Goal: Obtain resource: Download file/media

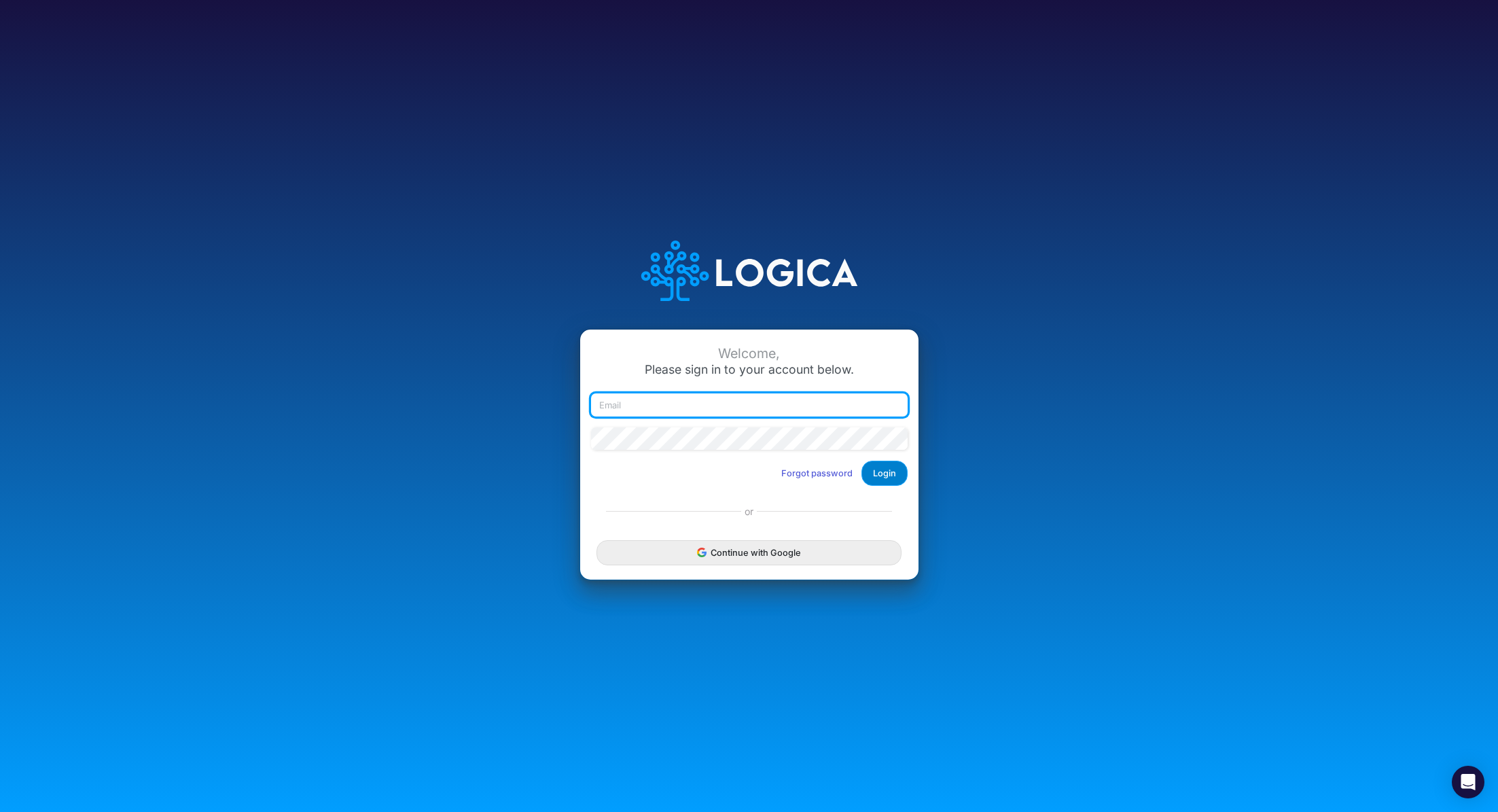
type input "renato.matsumoto@recargapay.com"
click at [885, 482] on button "Login" at bounding box center [884, 473] width 47 height 25
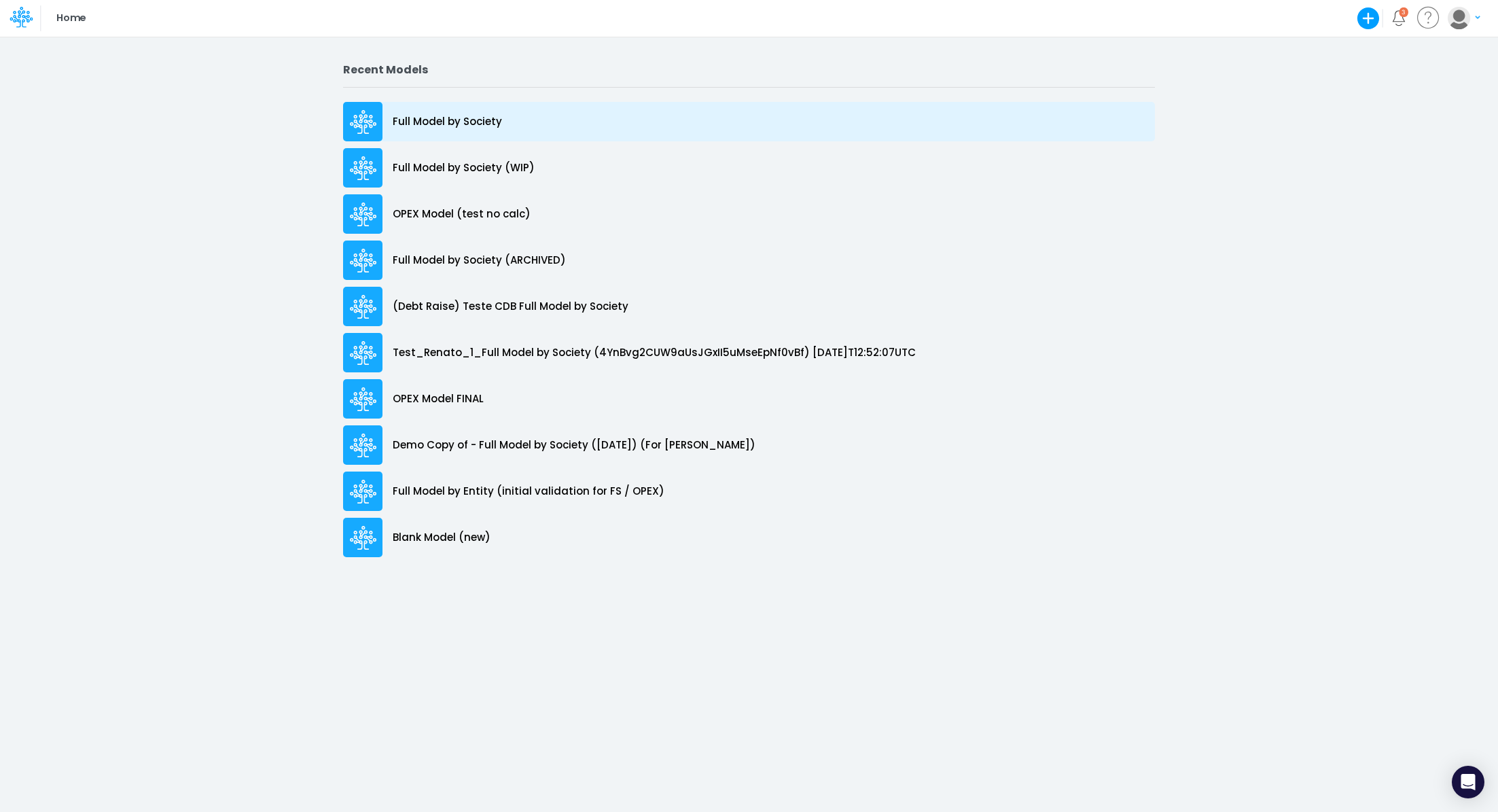
click at [445, 122] on p "Full Model by Society" at bounding box center [447, 122] width 110 height 16
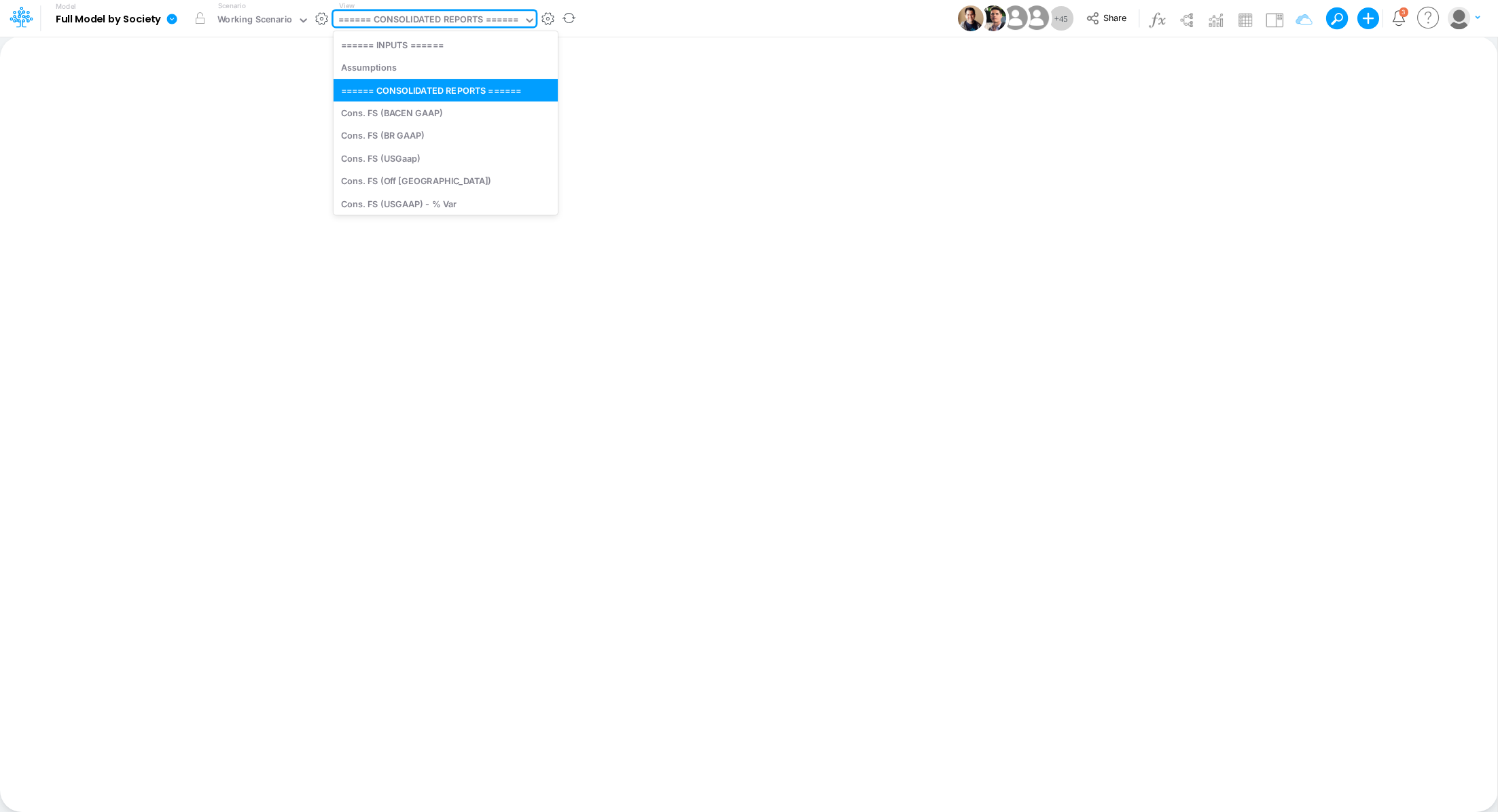
click at [427, 17] on div "====== CONSOLIDATED REPORTS ======" at bounding box center [429, 21] width 181 height 16
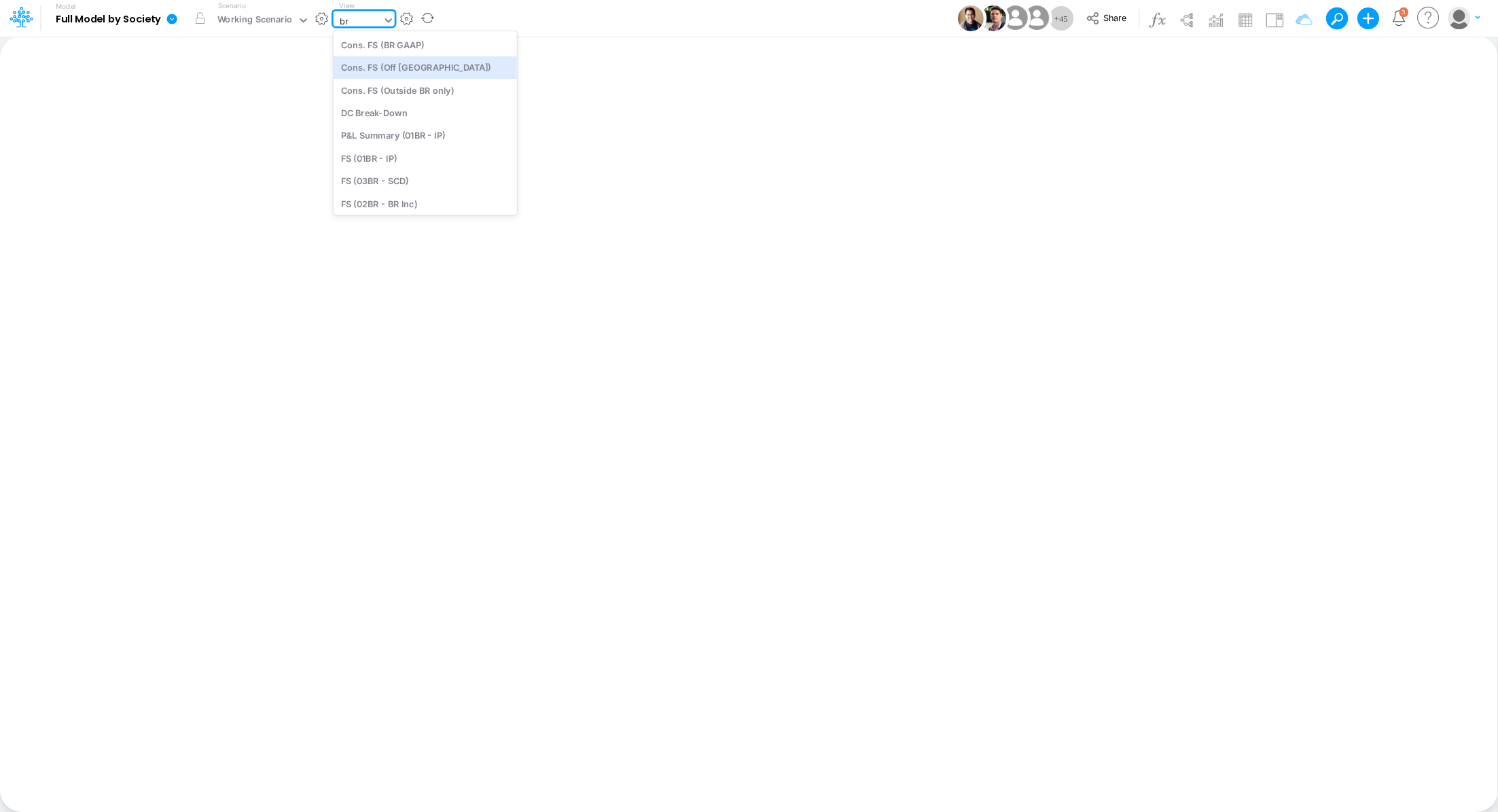
type input "b"
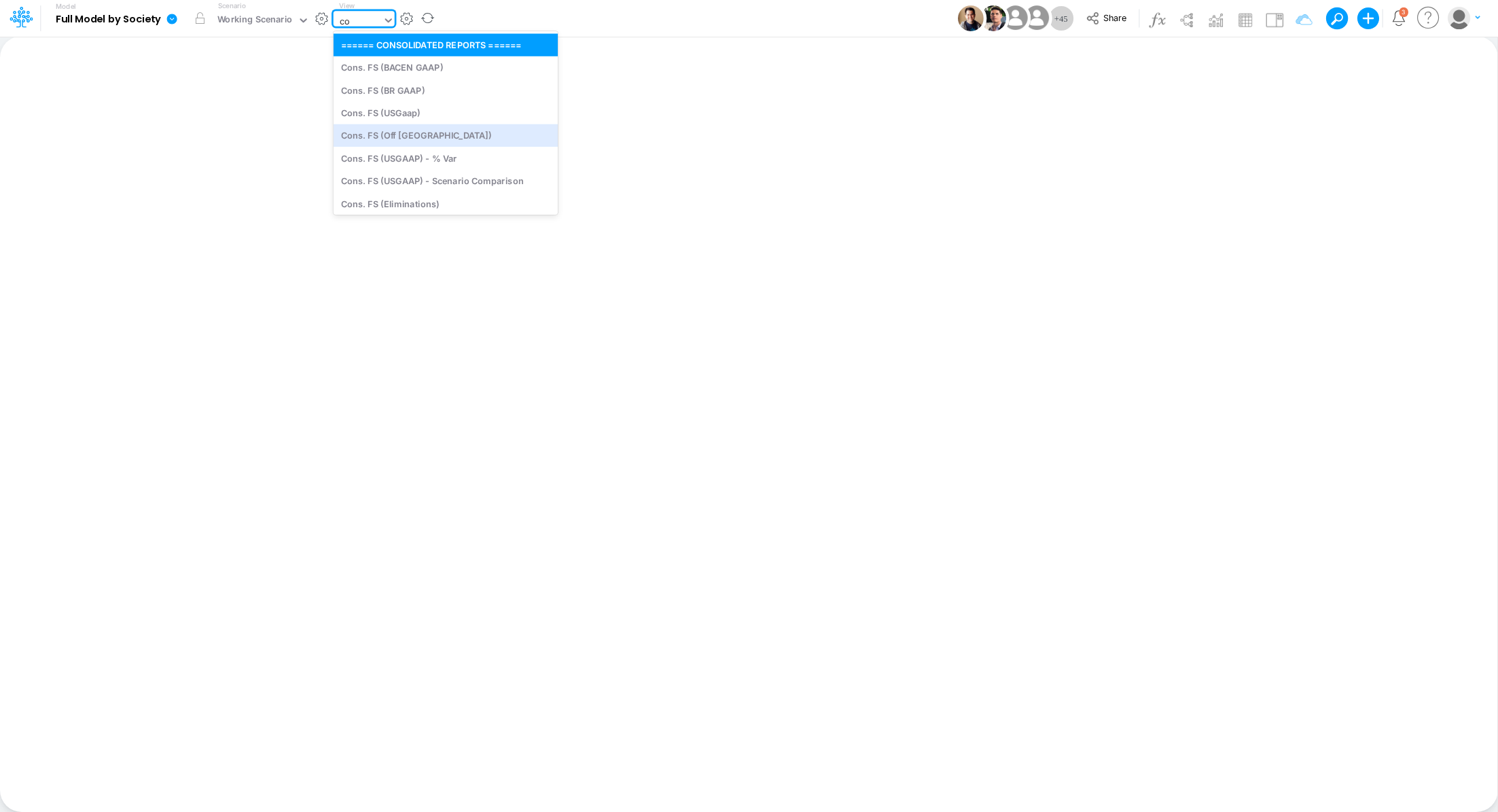
type input "c"
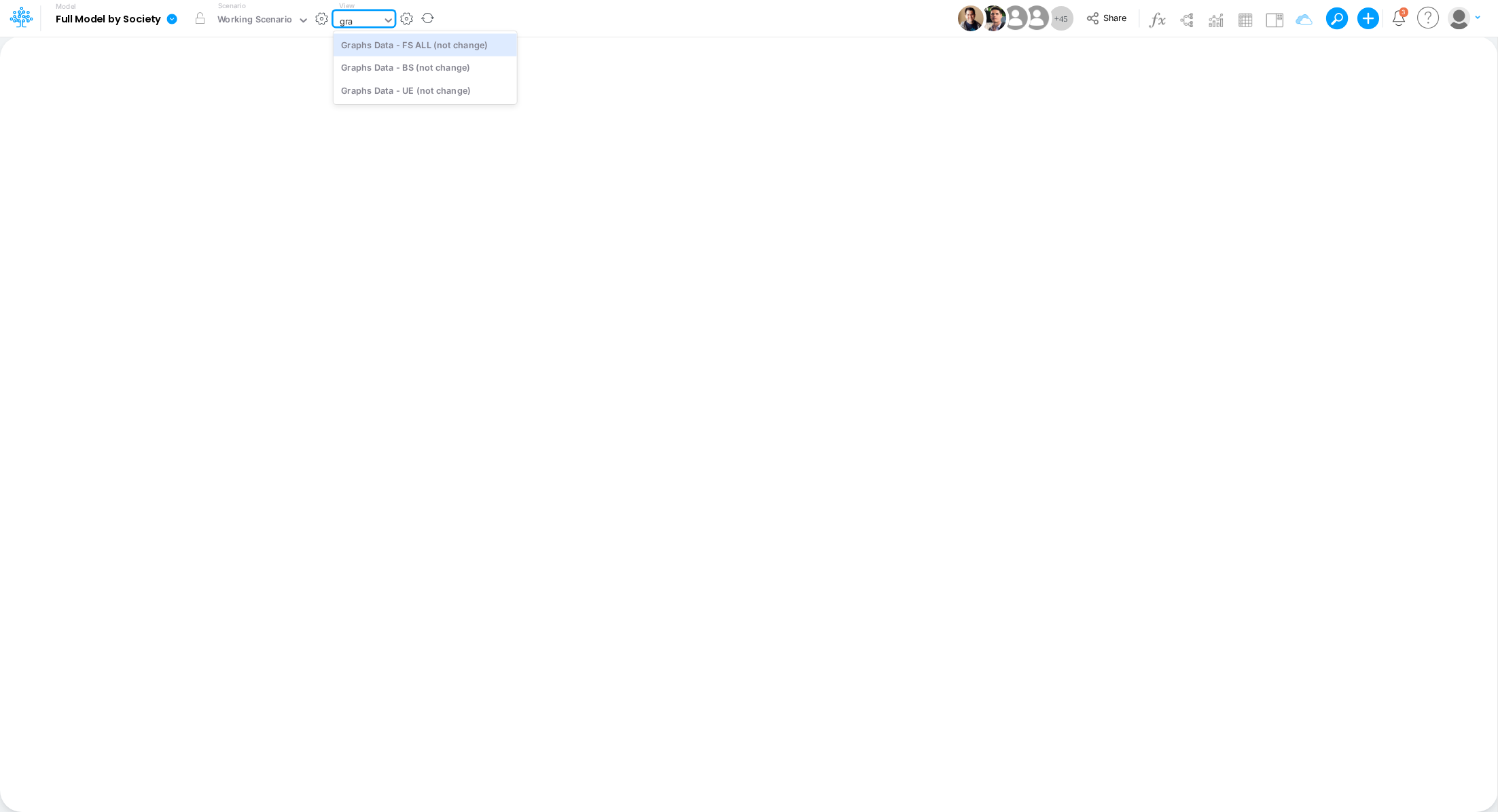
type input "grap"
click at [414, 78] on div "Graphs Data - BS (not change)" at bounding box center [425, 67] width 183 height 22
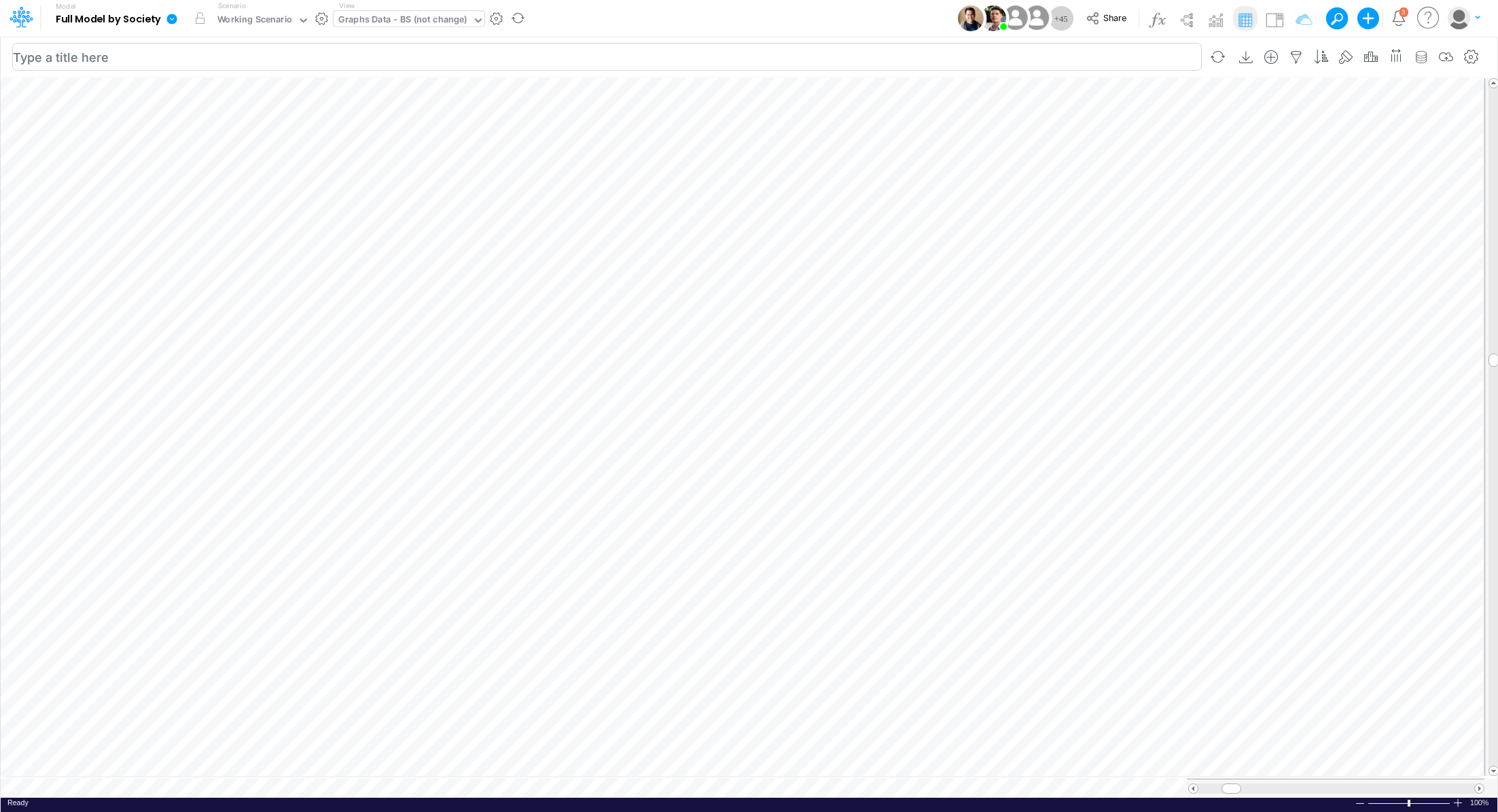
scroll to position [6, 2]
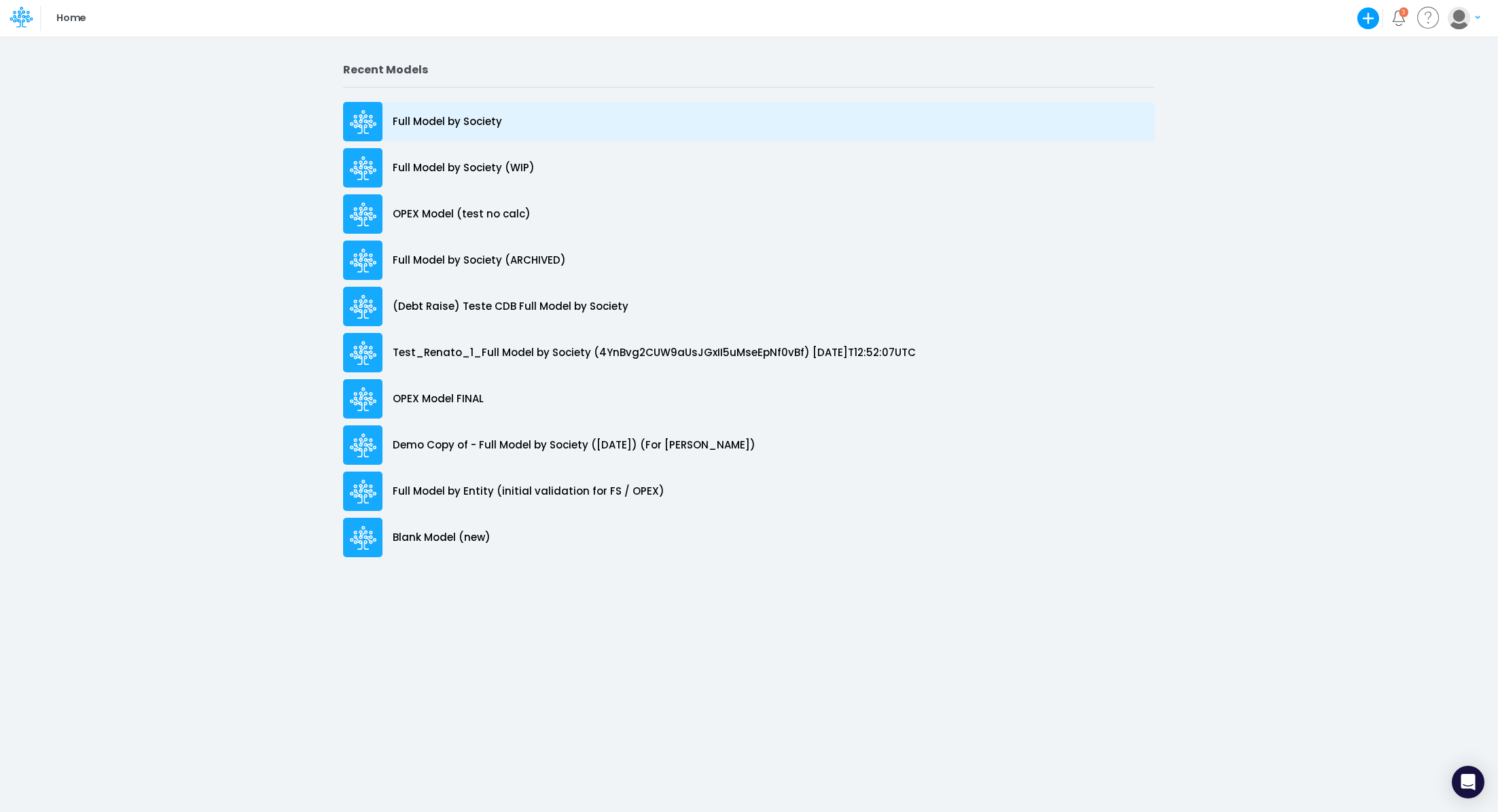
click at [459, 118] on p "Full Model by Society" at bounding box center [447, 122] width 110 height 16
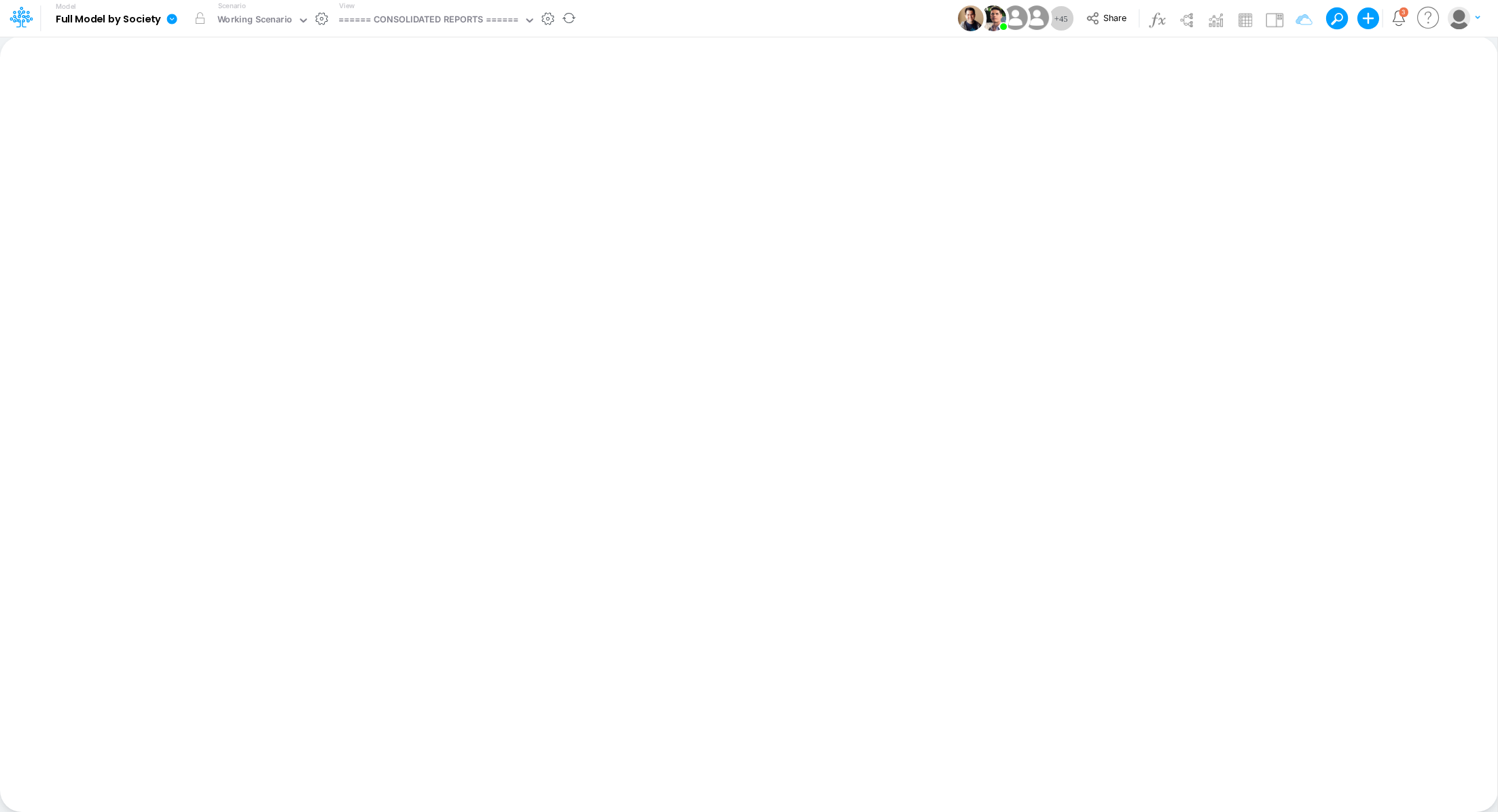
click at [176, 17] on icon at bounding box center [172, 18] width 10 height 10
click at [253, 142] on button "View model info" at bounding box center [241, 140] width 145 height 21
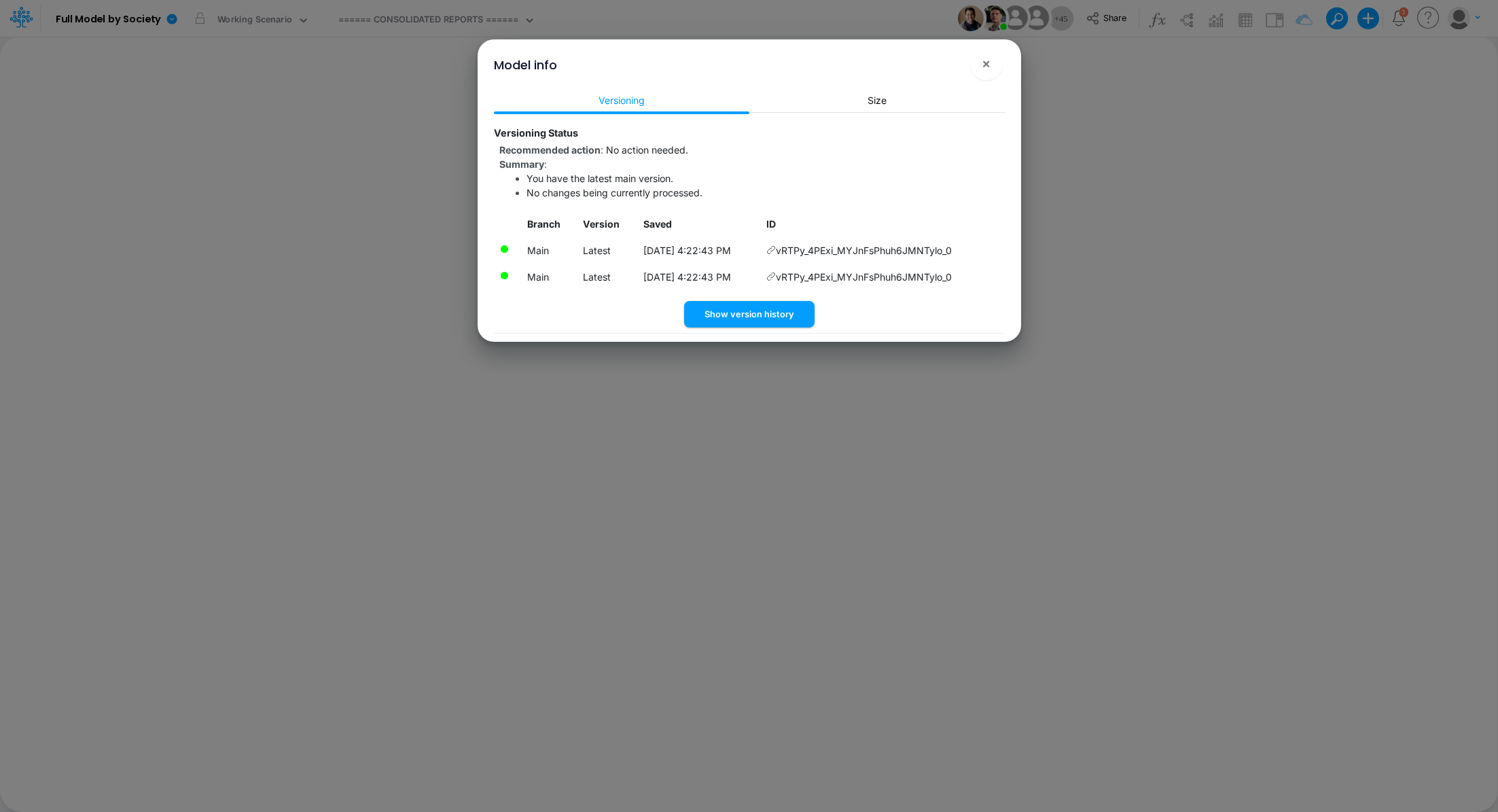
click at [776, 251] on icon at bounding box center [771, 250] width 9 height 9
click at [776, 249] on icon at bounding box center [771, 250] width 9 height 9
click at [985, 64] on span "×" at bounding box center [986, 63] width 9 height 17
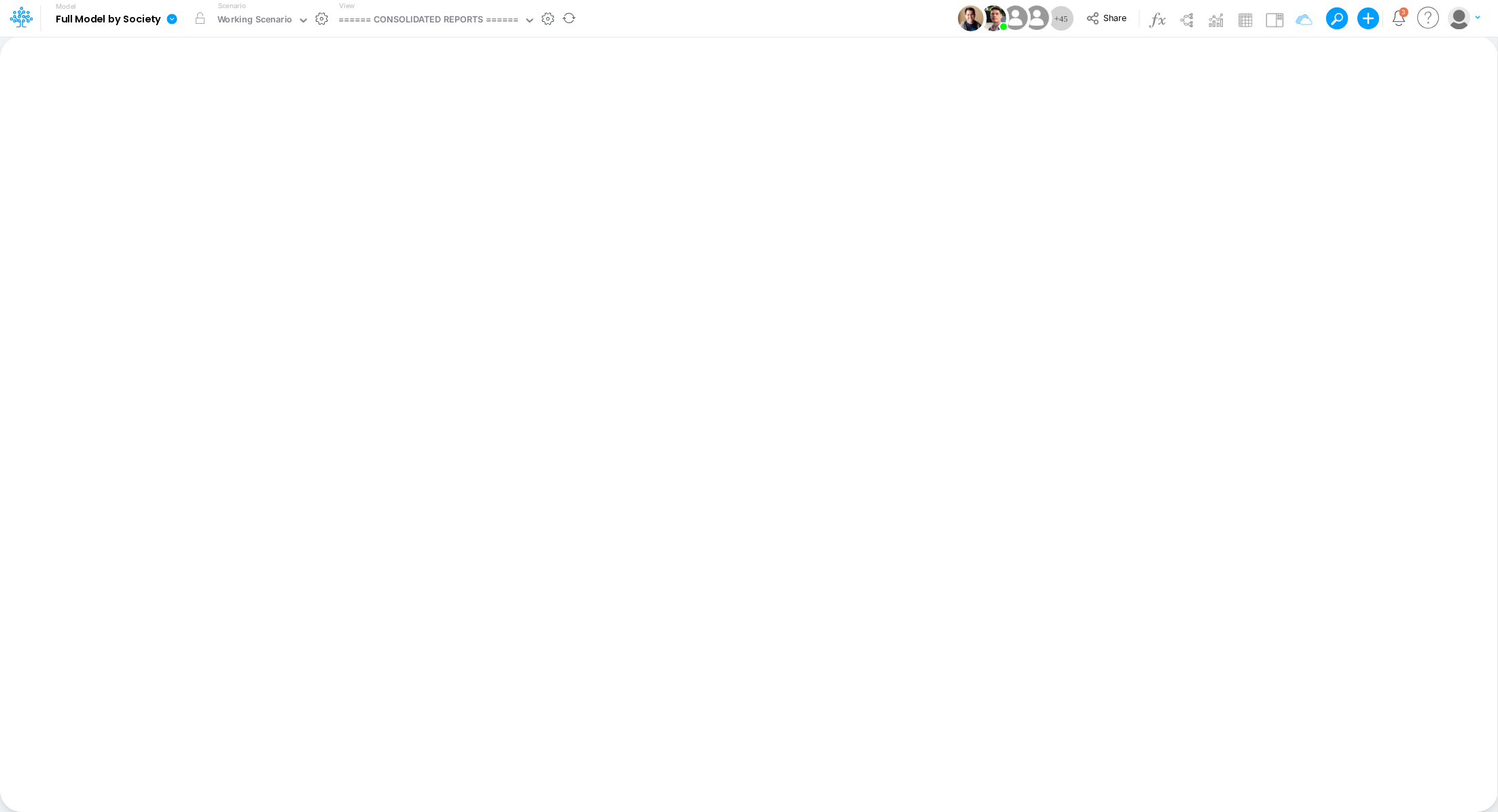
click at [171, 21] on icon at bounding box center [172, 18] width 10 height 10
click at [178, 114] on button "Export" at bounding box center [241, 119] width 145 height 22
click at [348, 126] on button "Excel" at bounding box center [387, 126] width 145 height 21
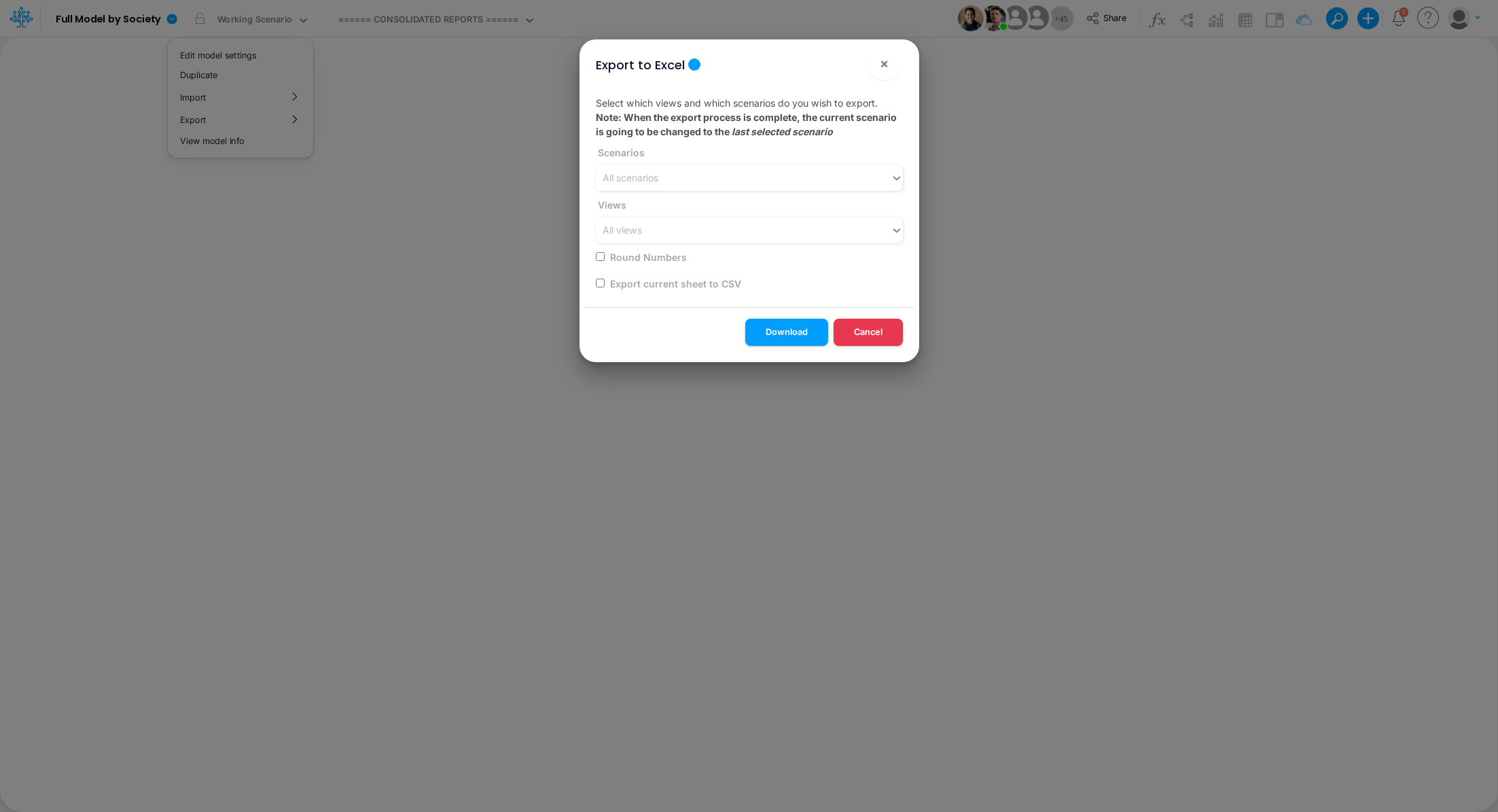
click at [602, 282] on input "checkbox" at bounding box center [600, 283] width 9 height 9
checkbox input "true"
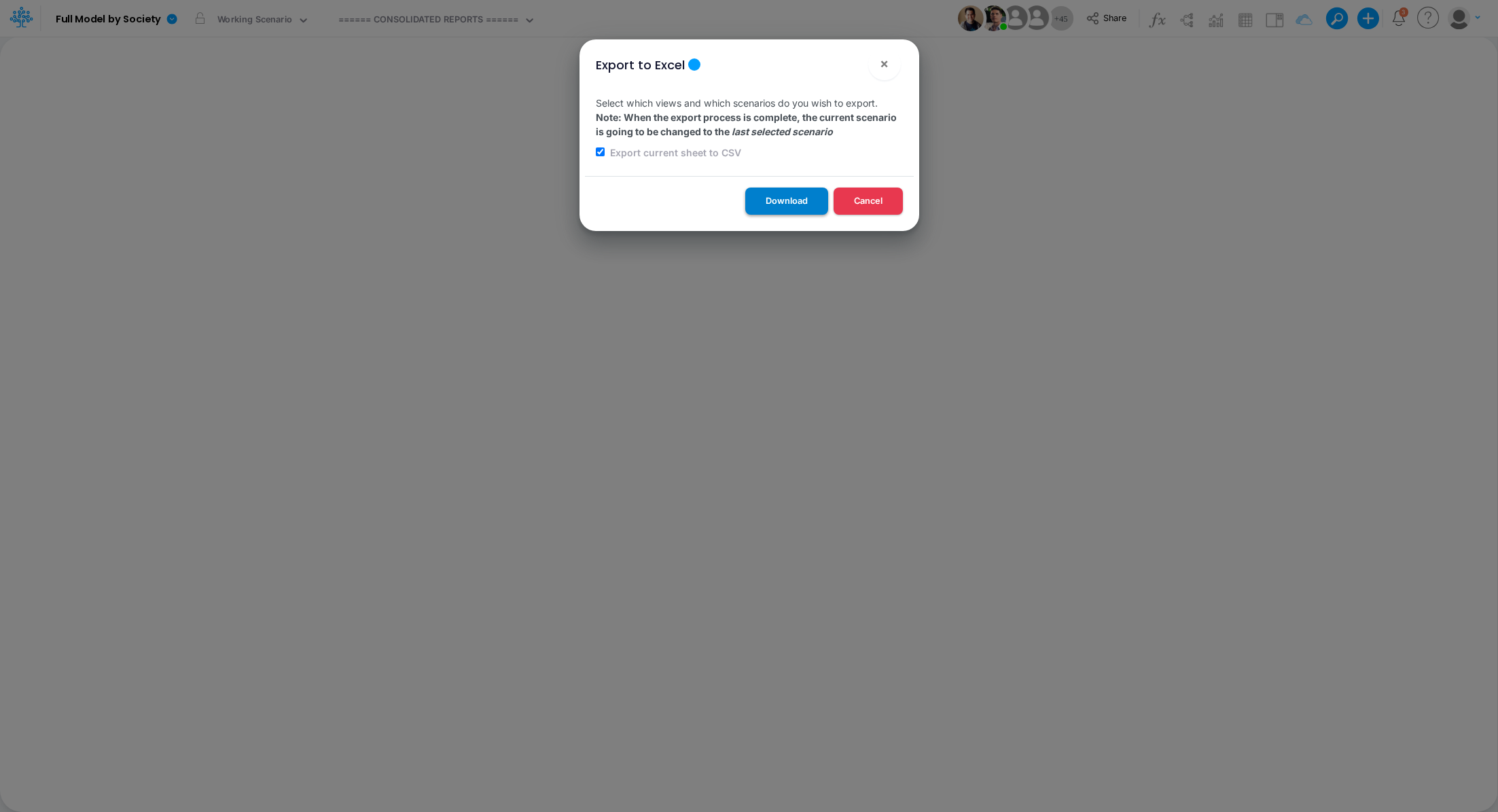
click at [774, 200] on button "Download" at bounding box center [786, 201] width 83 height 27
click at [882, 65] on span "×" at bounding box center [884, 63] width 9 height 17
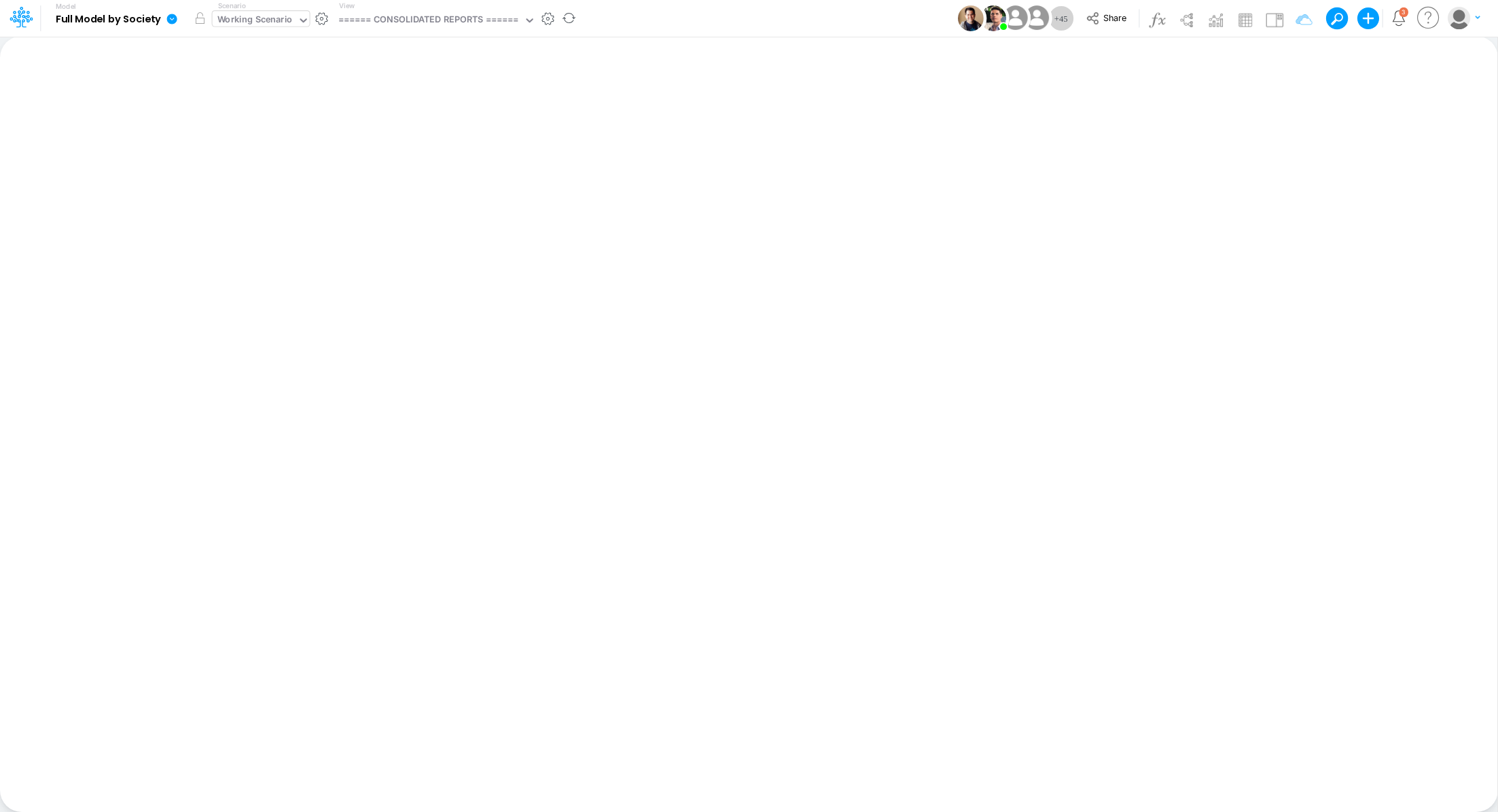
click at [295, 24] on input "text" at bounding box center [296, 21] width 2 height 13
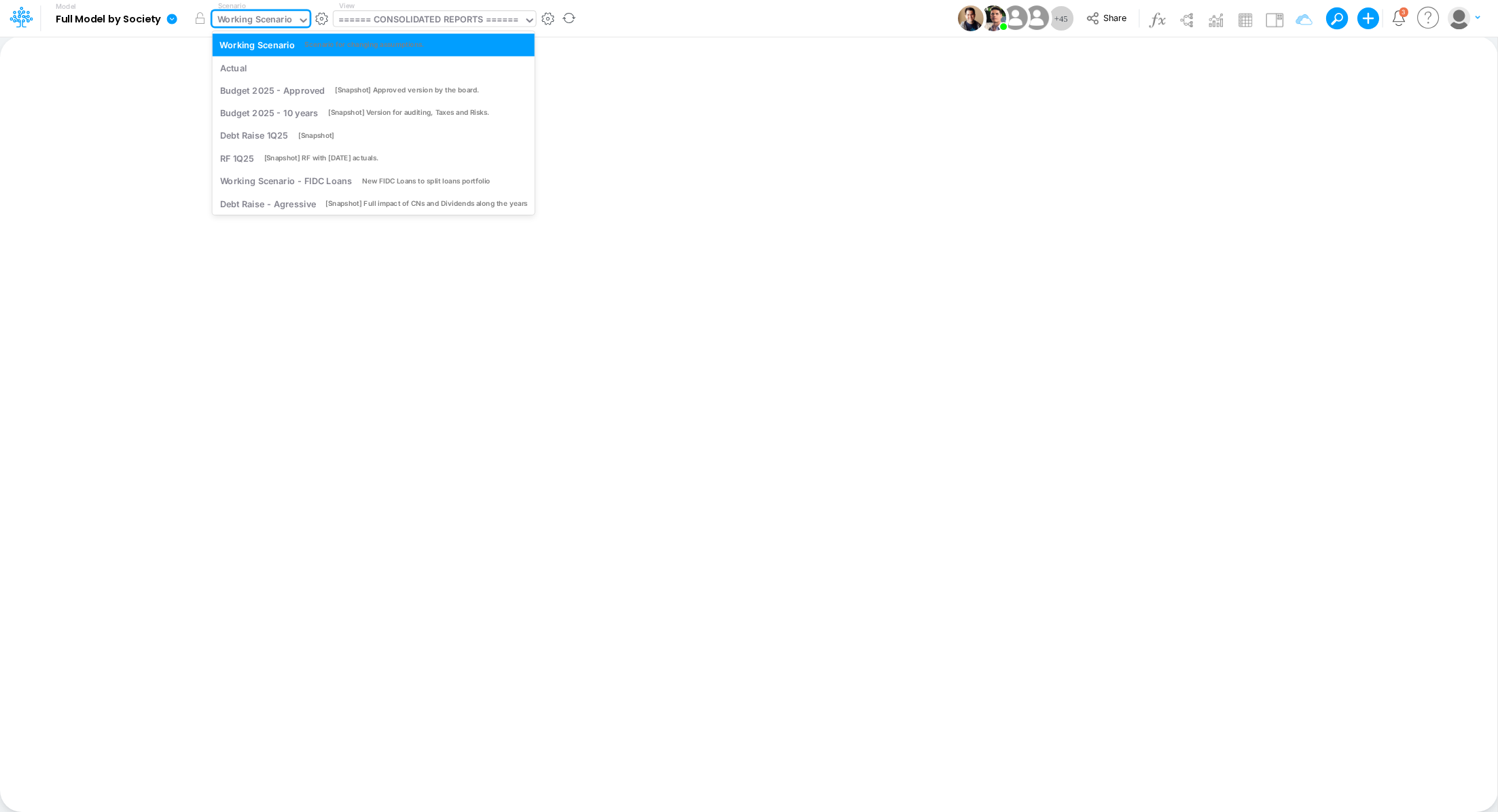
click at [384, 19] on div "====== CONSOLIDATED REPORTS ======" at bounding box center [429, 21] width 181 height 16
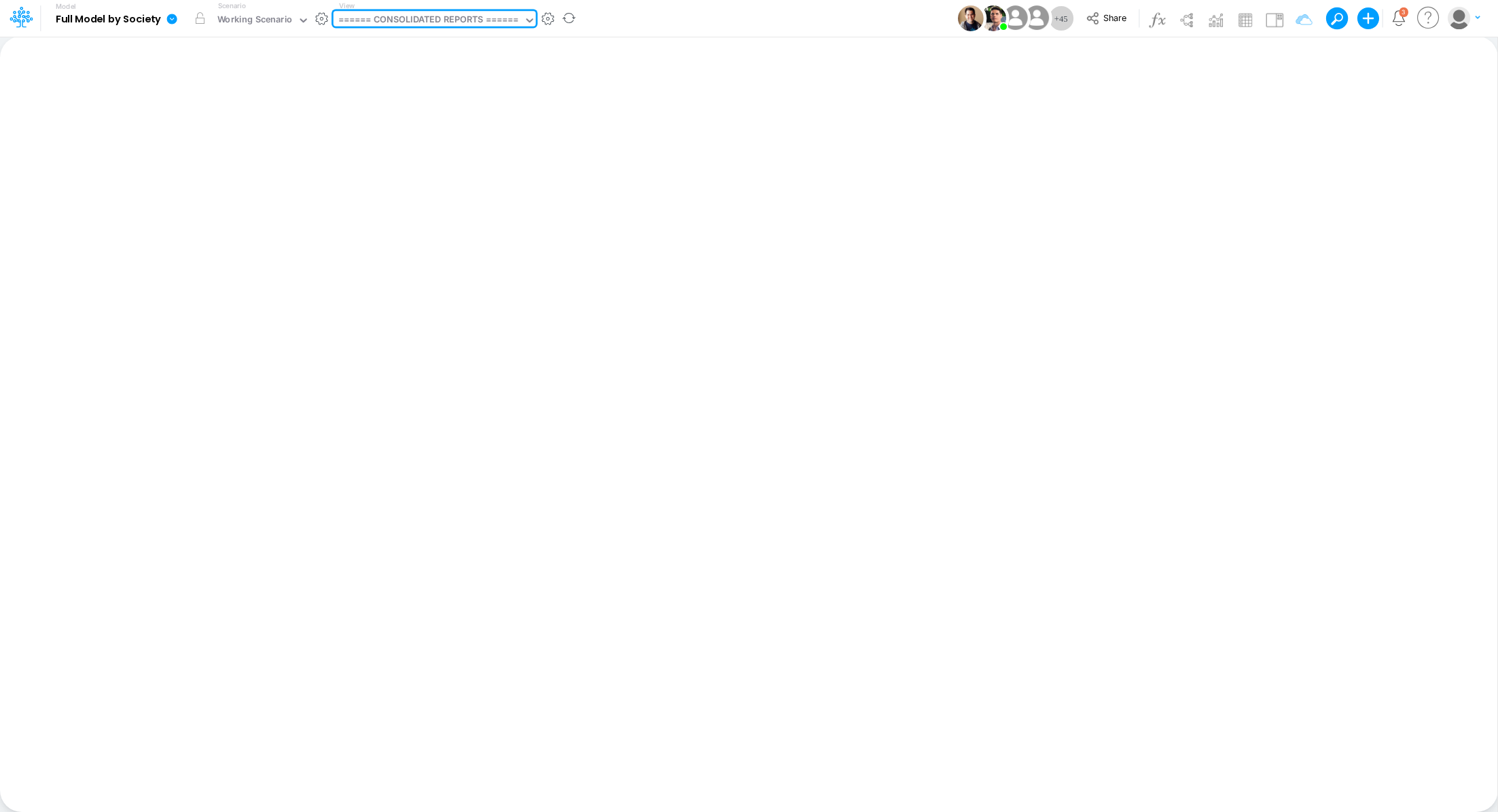
click at [384, 19] on div "====== CONSOLIDATED REPORTS ======" at bounding box center [429, 21] width 181 height 16
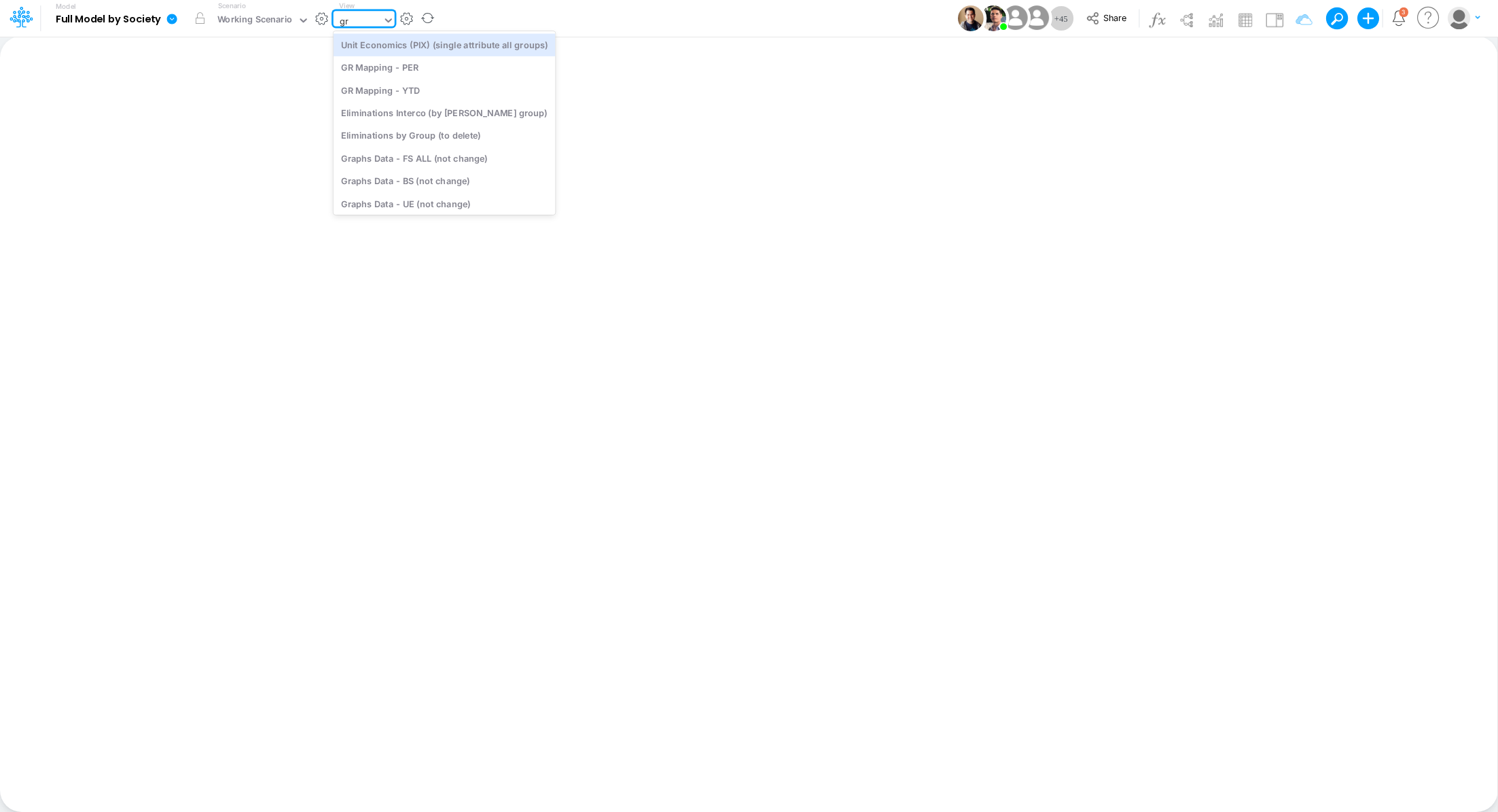
type input "gra"
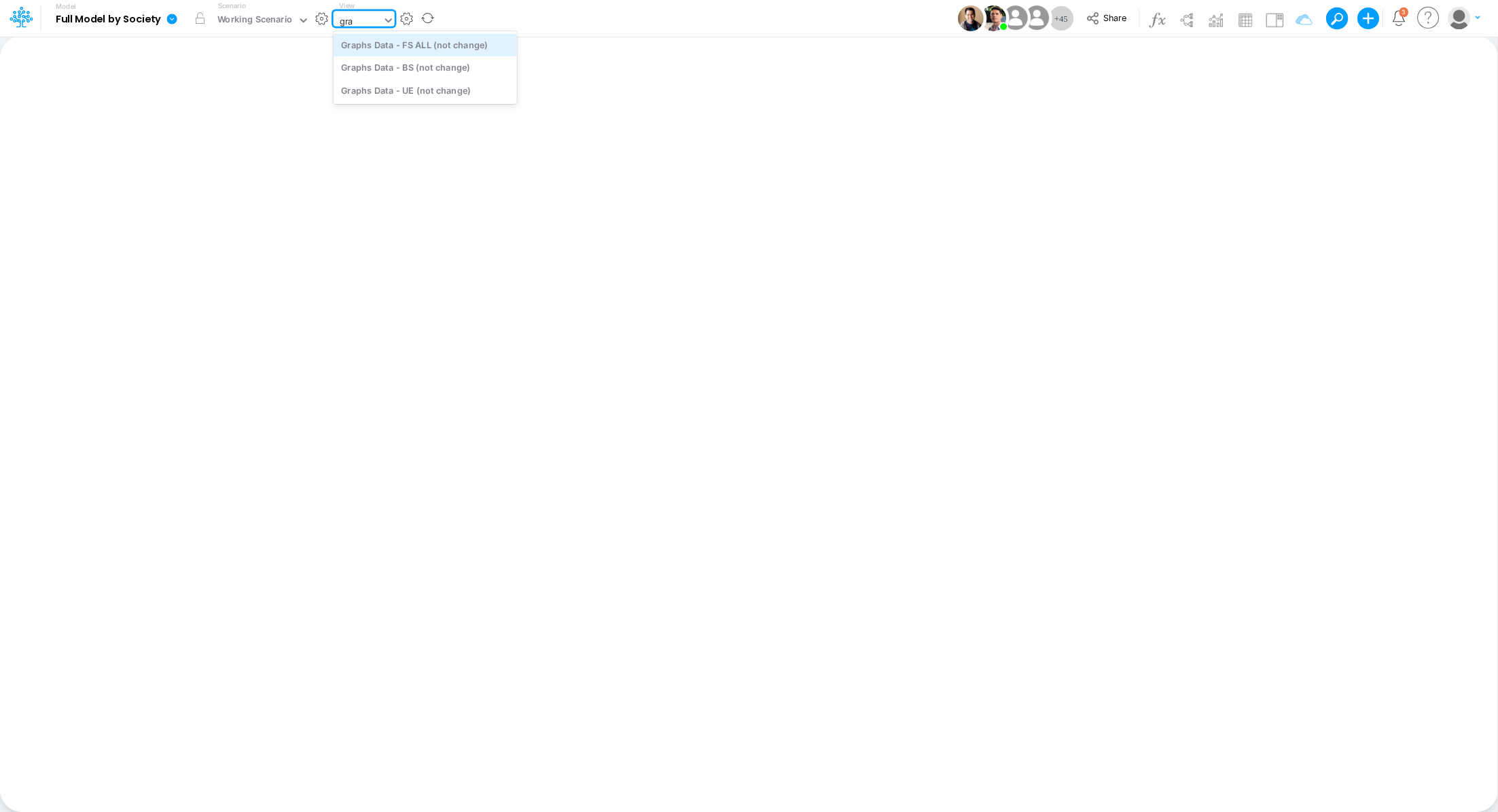
click at [392, 43] on div "Graphs Data - FS ALL (not change)" at bounding box center [425, 44] width 183 height 22
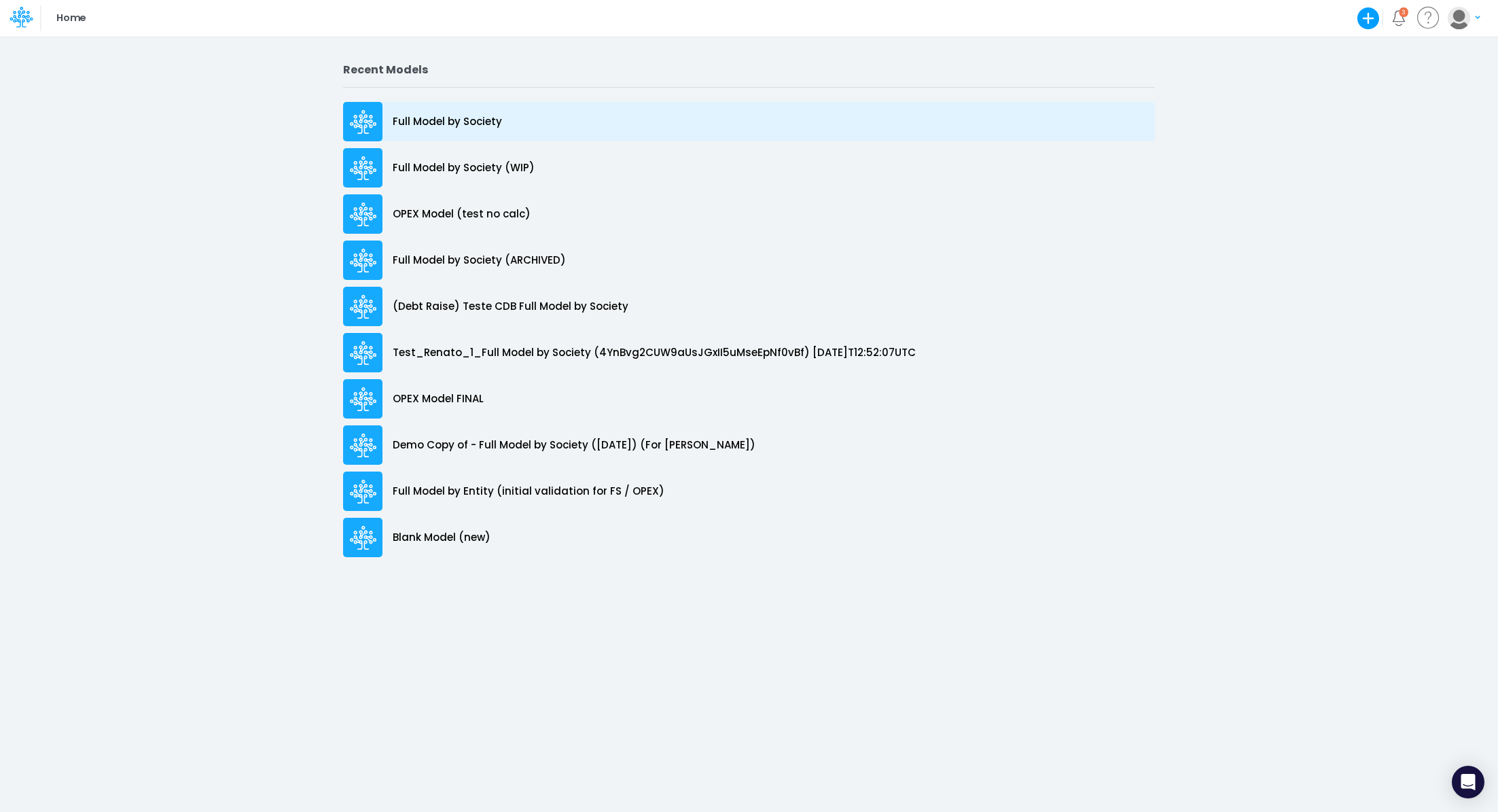
click at [433, 119] on p "Full Model by Society" at bounding box center [447, 122] width 110 height 16
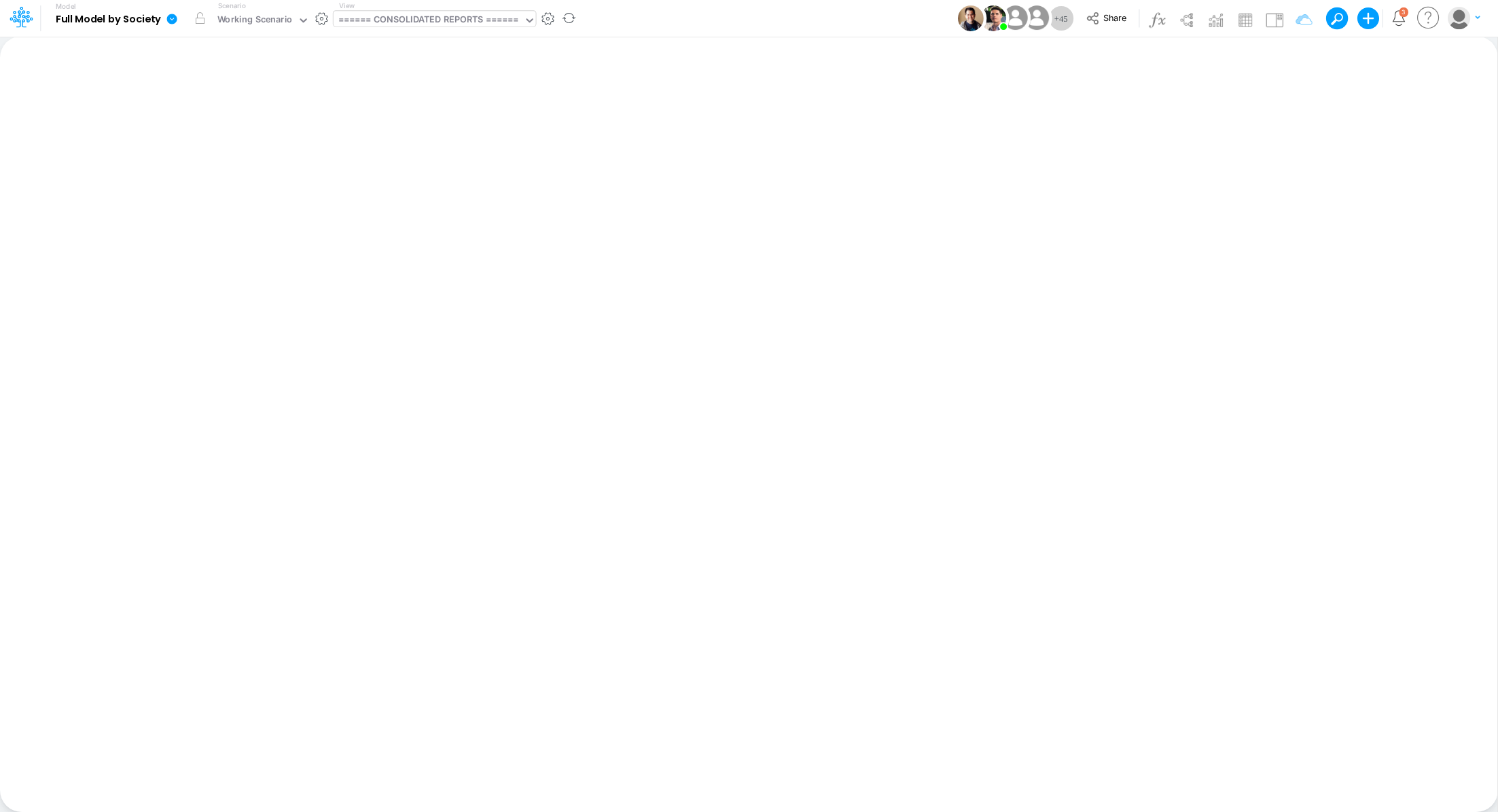
click at [410, 24] on div "====== CONSOLIDATED REPORTS ======" at bounding box center [429, 21] width 181 height 16
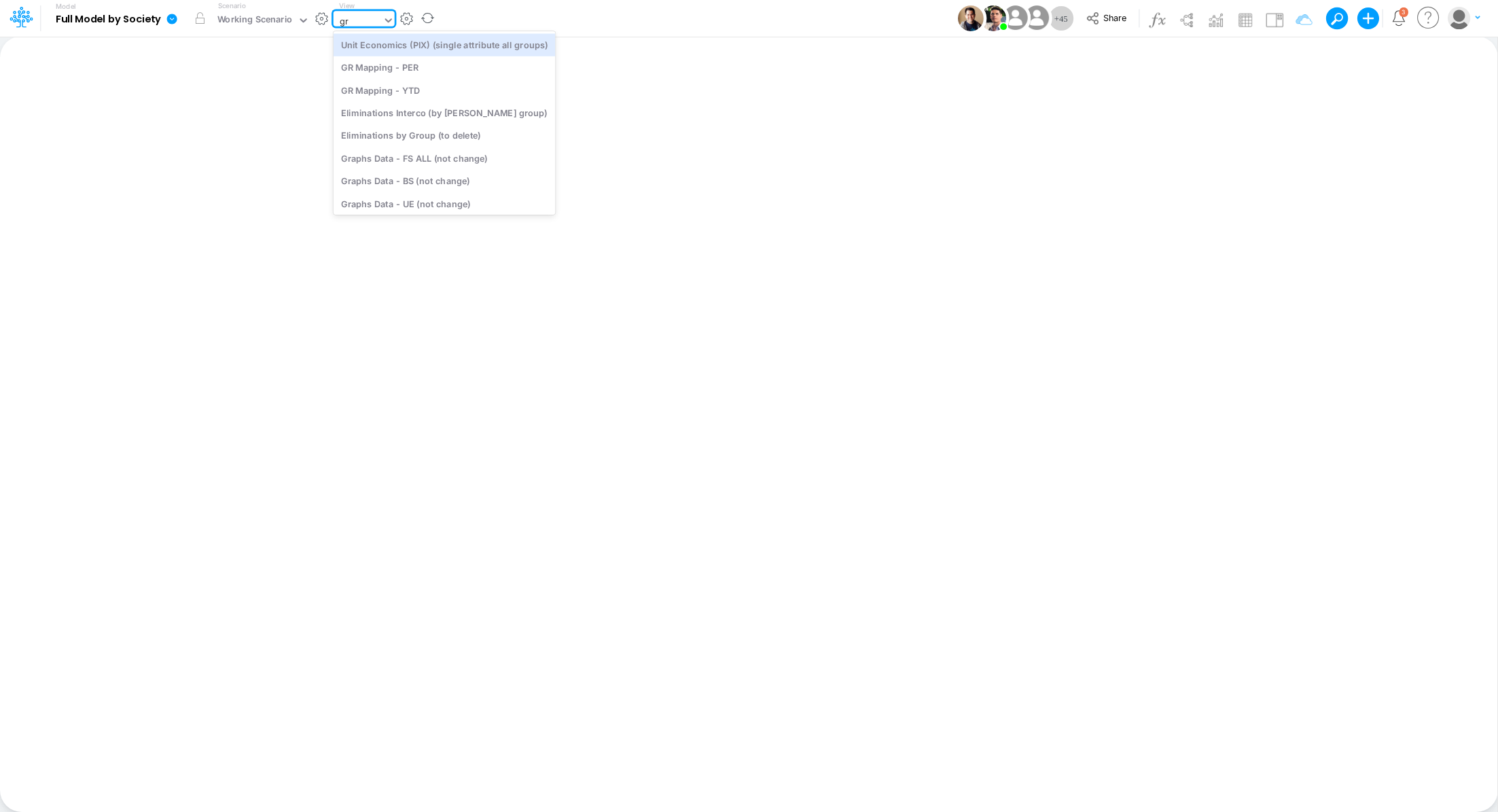
type input "gra"
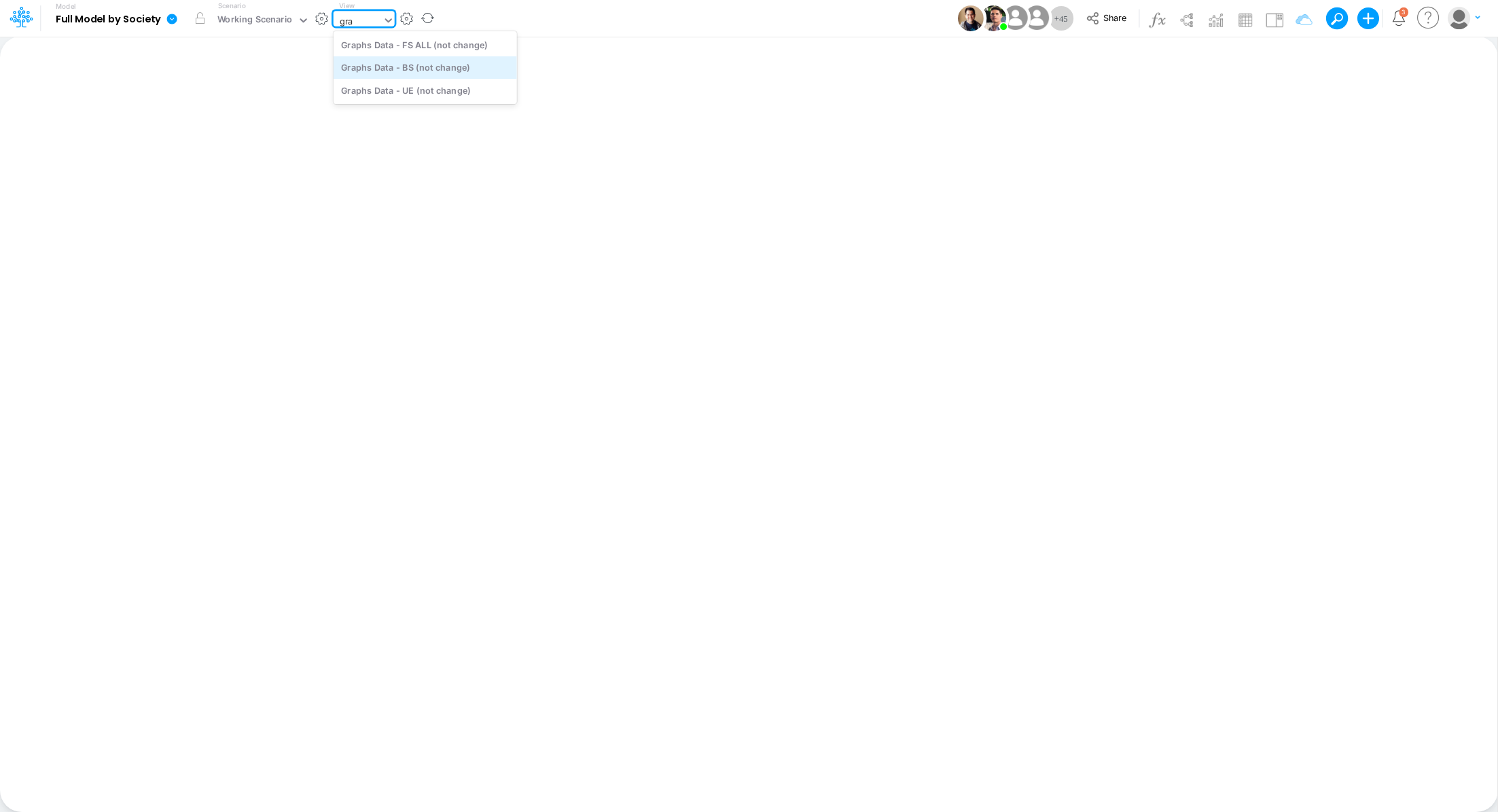
click at [433, 71] on div "Graphs Data - BS (not change)" at bounding box center [425, 67] width 183 height 22
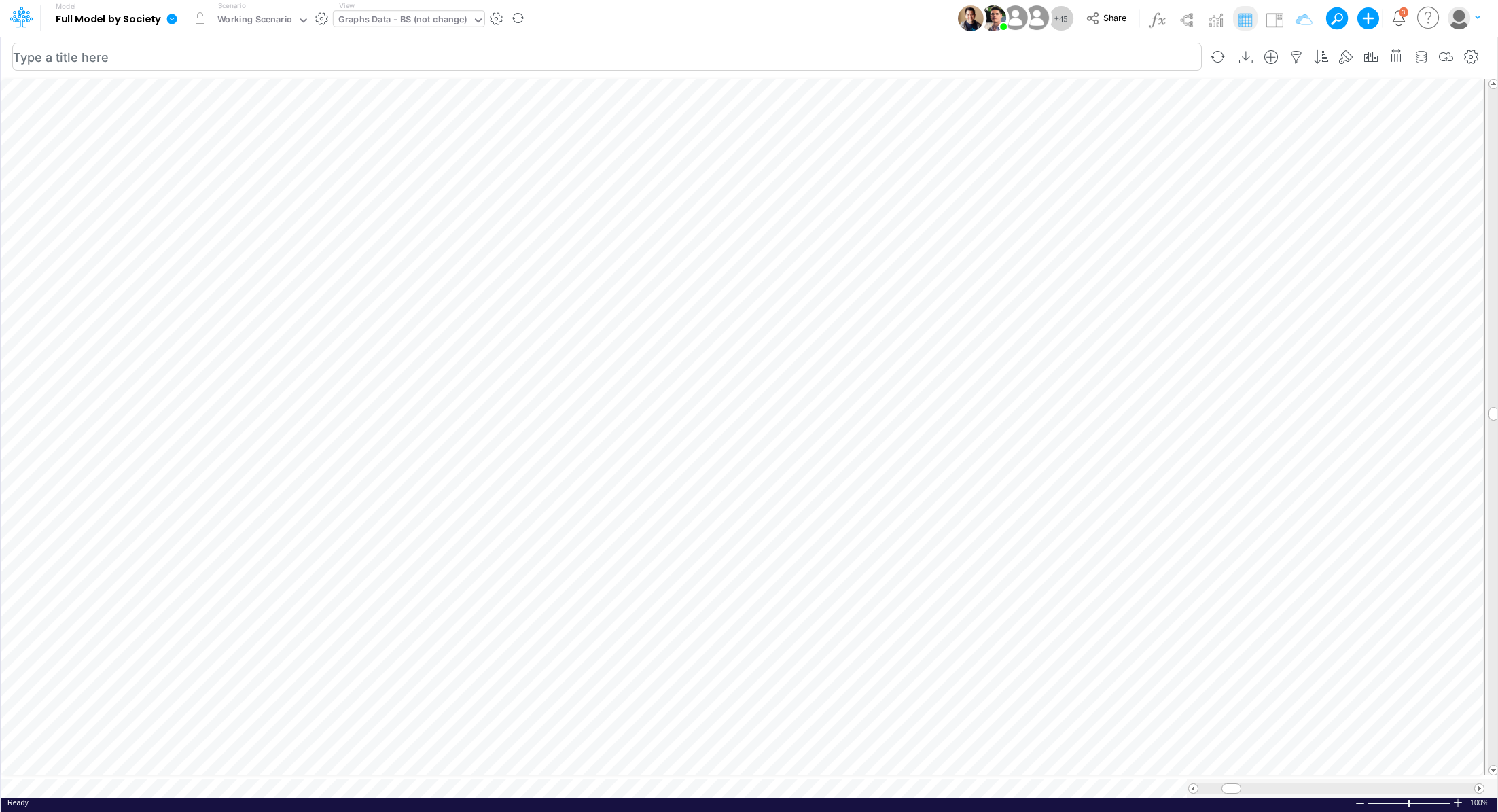
scroll to position [6, 2]
drag, startPoint x: 1226, startPoint y: 783, endPoint x: 1242, endPoint y: 786, distance: 16.3
click at [1242, 786] on div at bounding box center [1247, 788] width 20 height 10
click at [1280, 25] on img at bounding box center [1275, 20] width 22 height 22
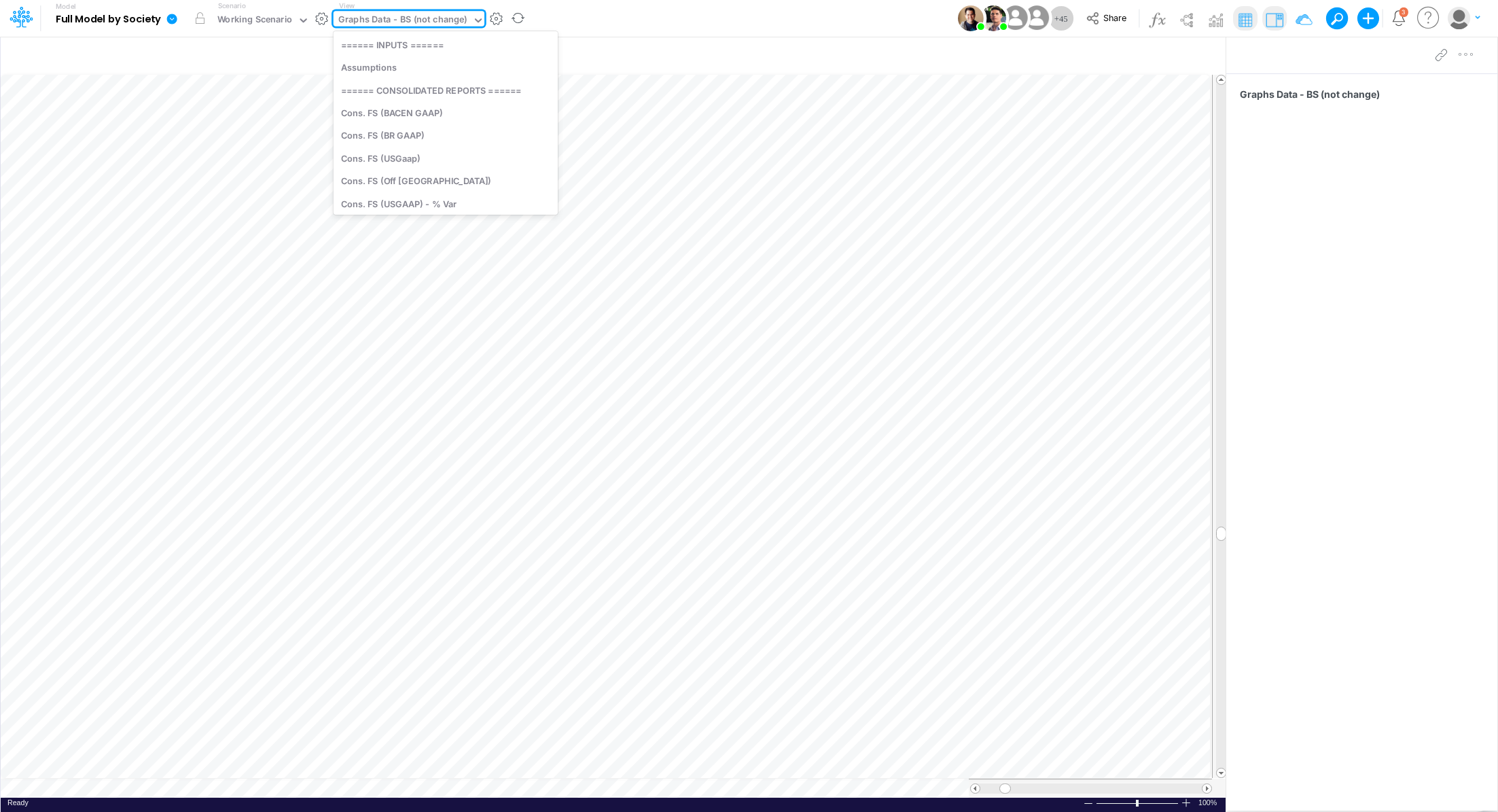
click at [393, 24] on div "Graphs Data - BS (not change)" at bounding box center [403, 21] width 129 height 16
type input "bs"
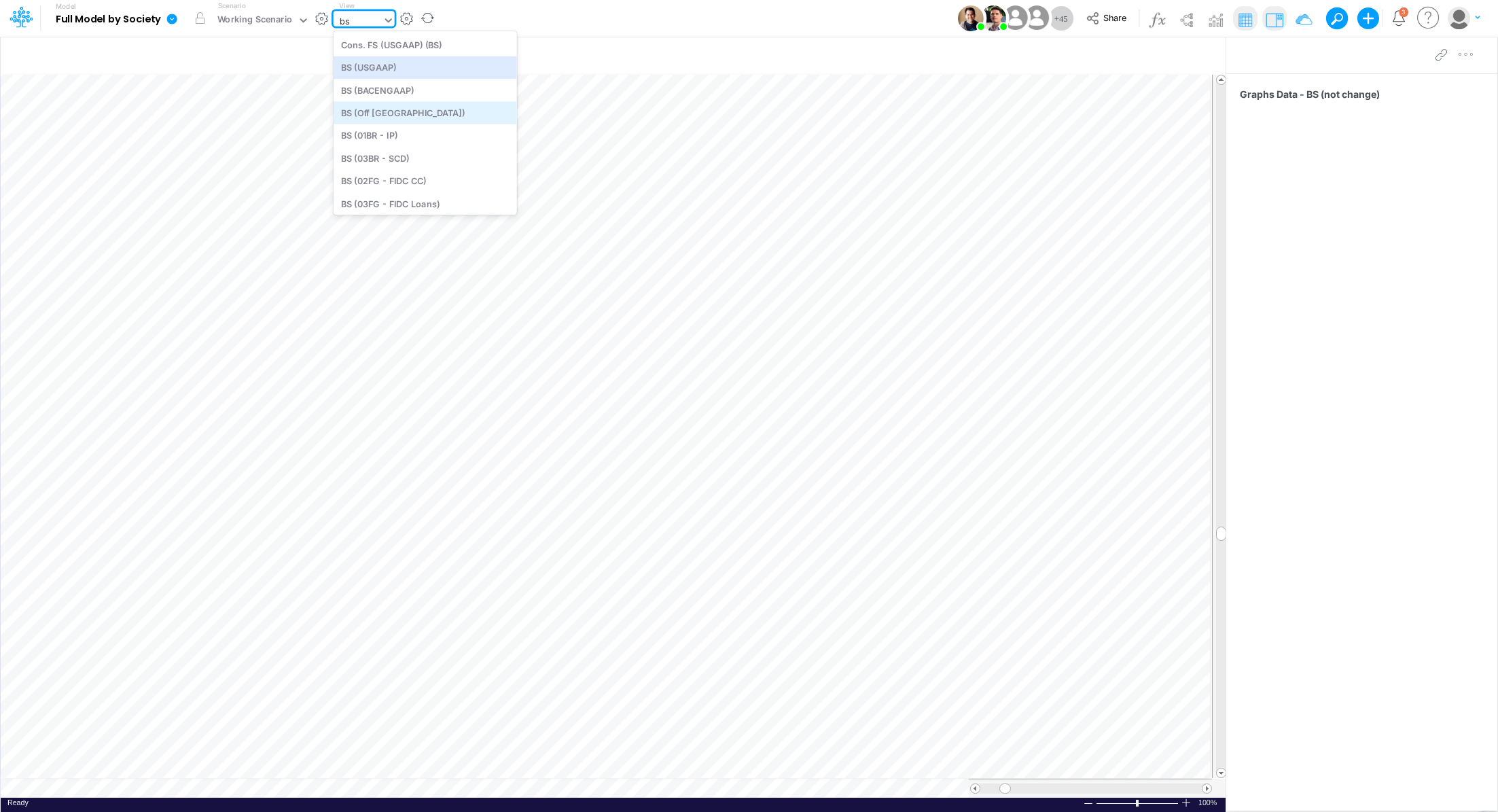
click at [451, 69] on div "BS (USGAAP)" at bounding box center [425, 67] width 183 height 22
type input "BS (USGAAP) - Detailed"
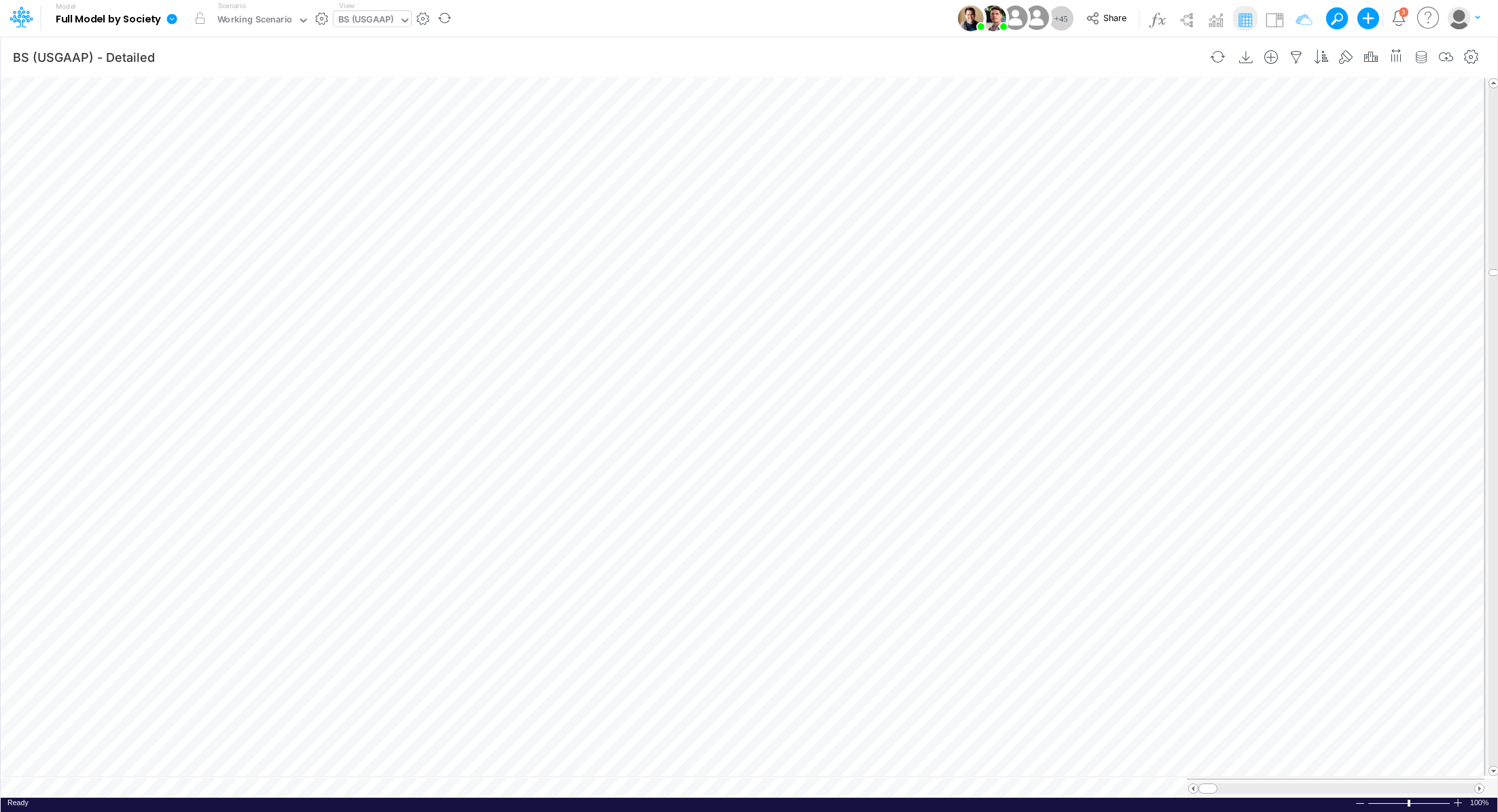
scroll to position [6, 2]
click at [862, 621] on icon "button" at bounding box center [864, 624] width 21 height 14
click at [863, 593] on icon "button" at bounding box center [864, 589] width 21 height 14
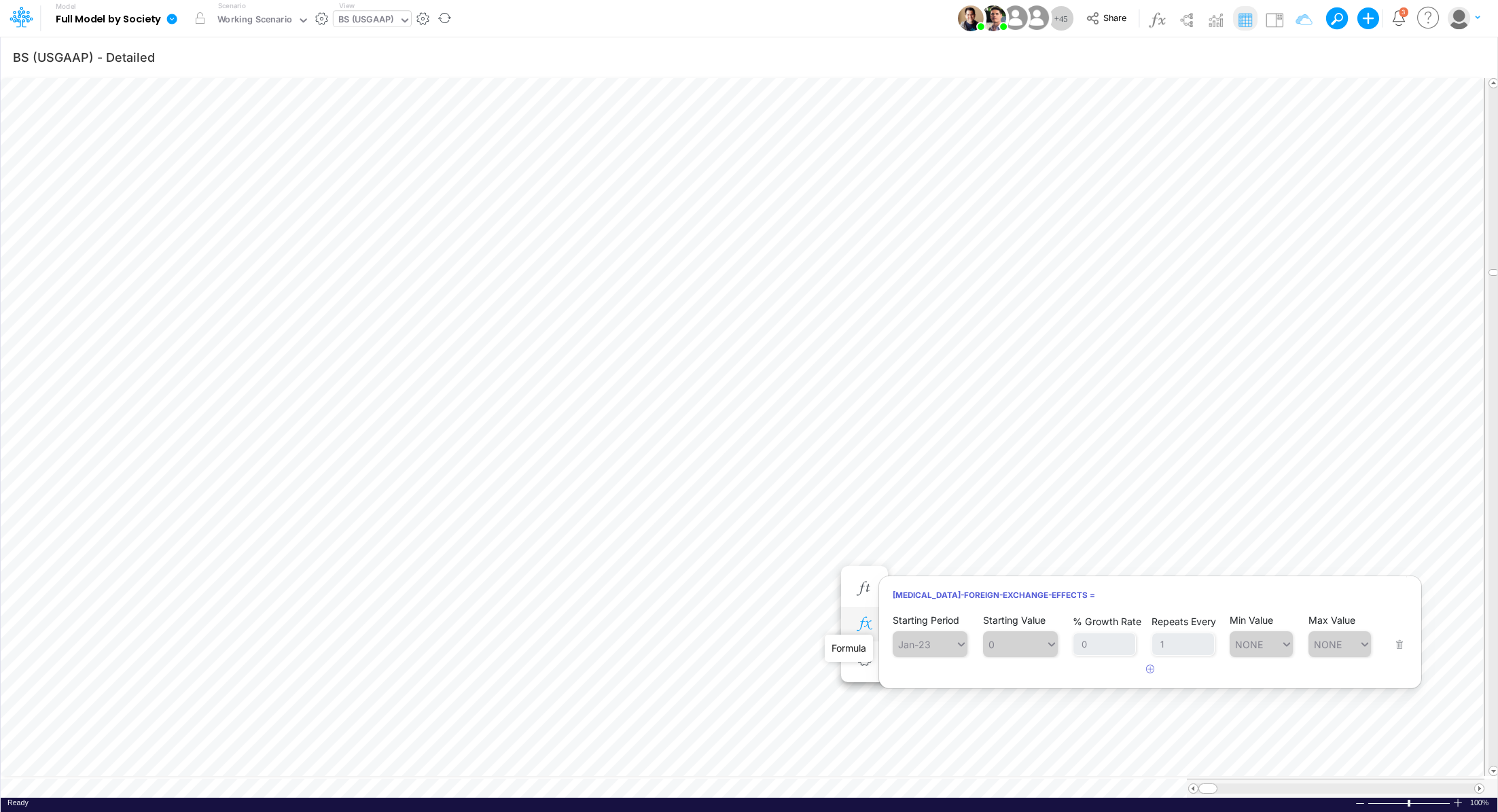
click at [860, 622] on icon "button" at bounding box center [864, 624] width 21 height 14
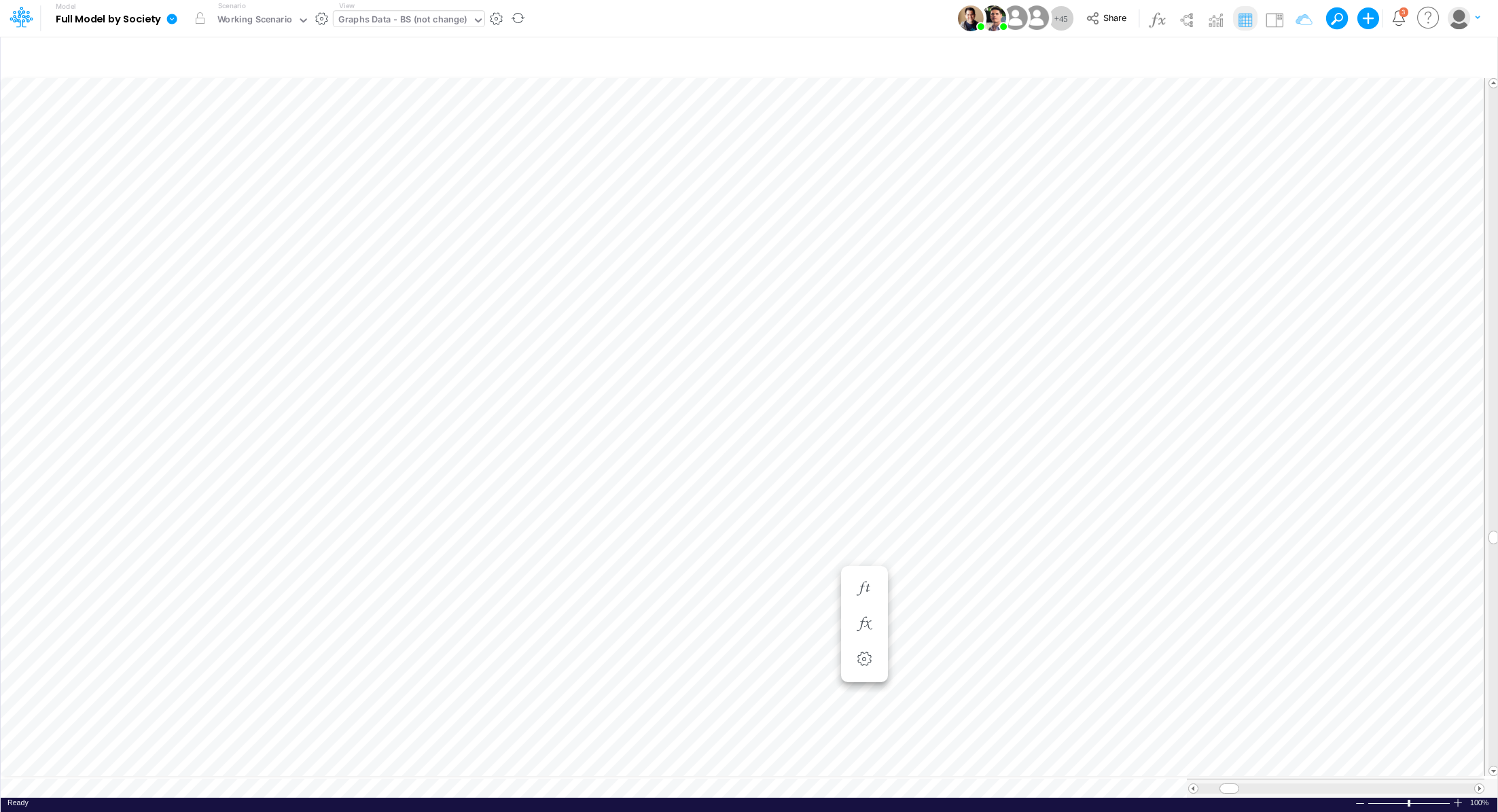
scroll to position [6, 2]
drag, startPoint x: 1224, startPoint y: 783, endPoint x: 1193, endPoint y: 785, distance: 31.1
click at [1193, 785] on div at bounding box center [1335, 788] width 296 height 10
click at [1193, 784] on span at bounding box center [1193, 788] width 9 height 9
